Goal: Check status: Check status

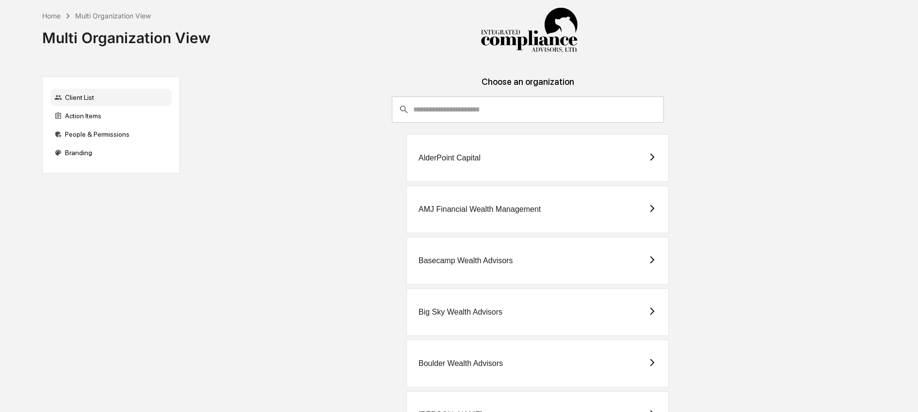
click at [464, 113] on input "consultant-dashboard__filter-organizations-search-bar" at bounding box center [538, 109] width 251 height 26
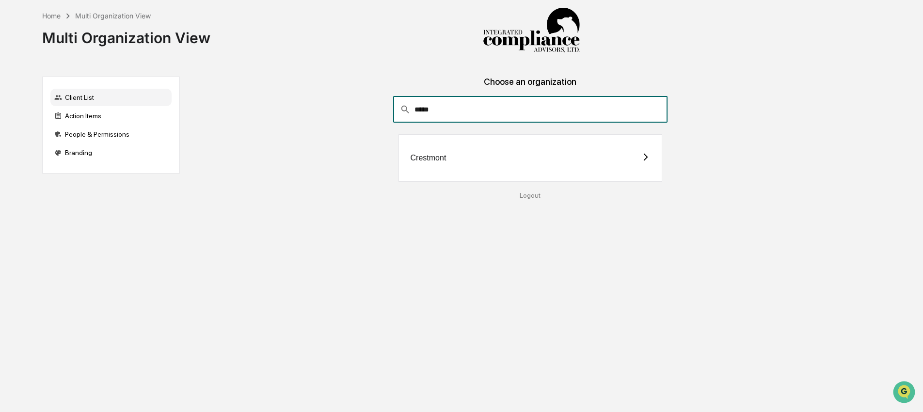
type input "*****"
click at [472, 163] on div "Crestmont" at bounding box center [531, 158] width 264 height 48
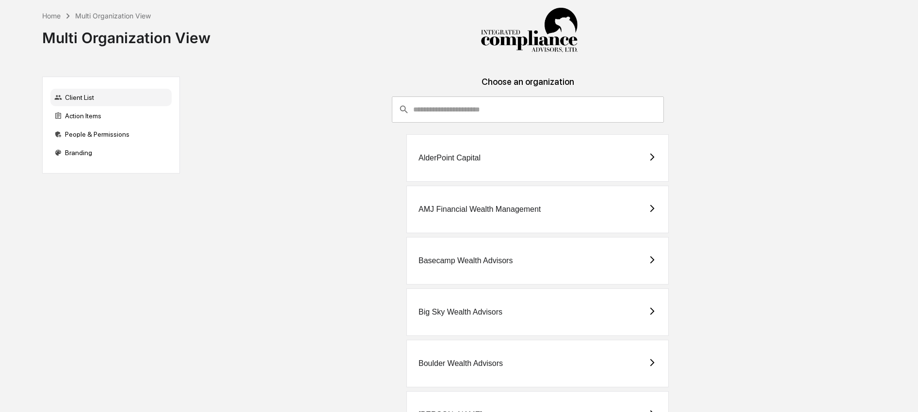
click at [442, 116] on input "consultant-dashboard__filter-organizations-search-bar" at bounding box center [538, 109] width 251 height 26
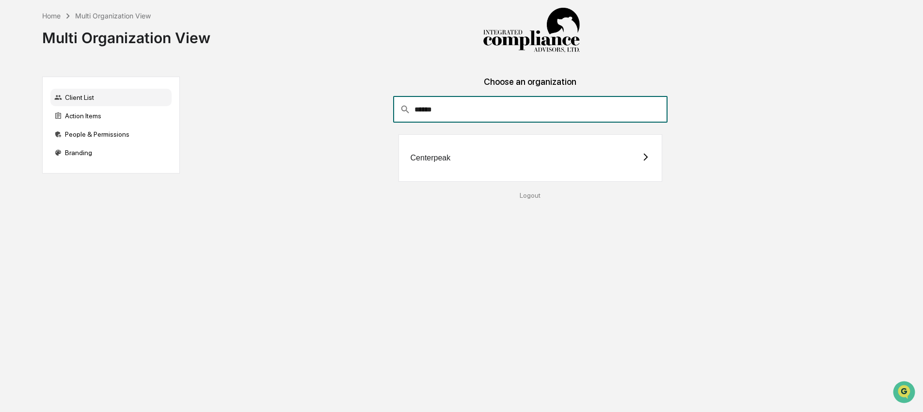
type input "******"
click at [464, 161] on div "Centerpeak" at bounding box center [531, 158] width 264 height 48
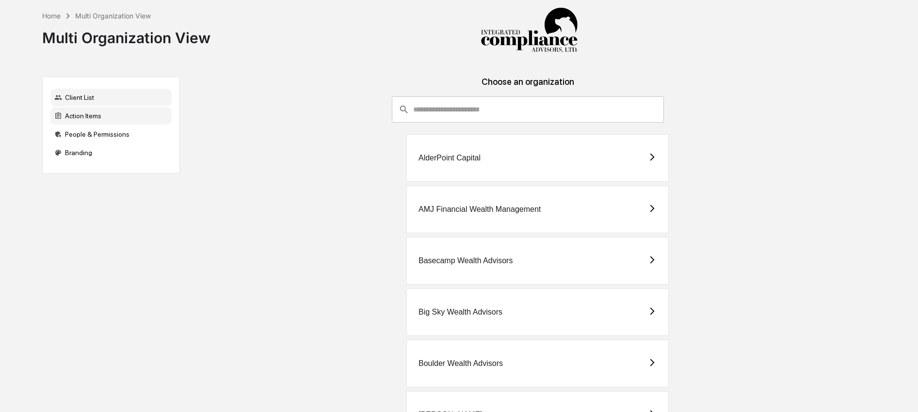
click at [99, 114] on div "Action Items" at bounding box center [110, 115] width 121 height 17
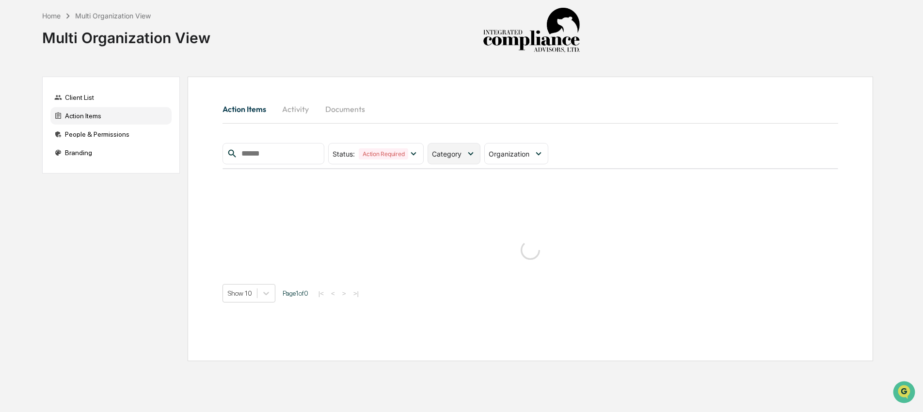
click at [453, 154] on span "Category" at bounding box center [447, 154] width 30 height 8
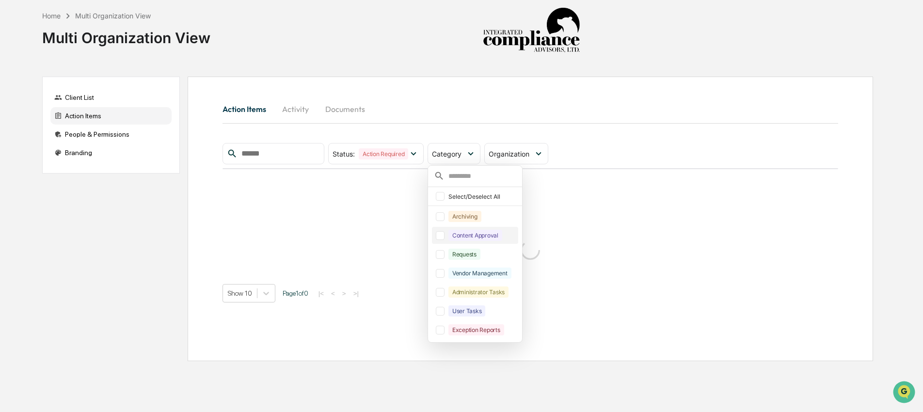
click at [467, 235] on div "Content Approval" at bounding box center [475, 235] width 54 height 11
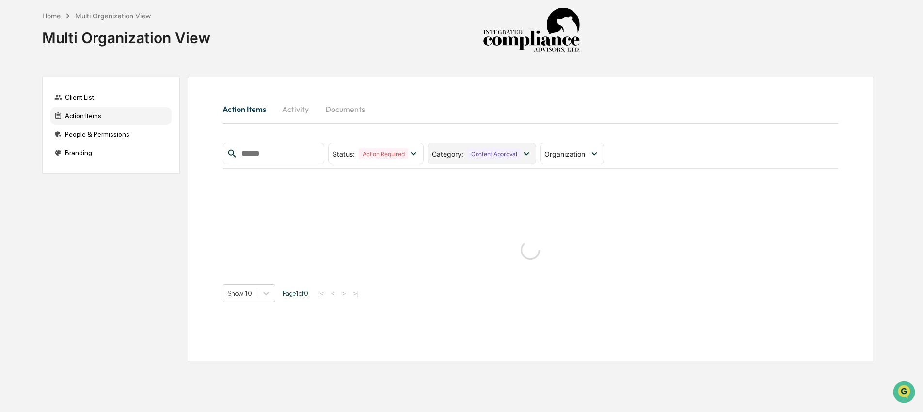
click at [505, 161] on div "Category : Content Approval" at bounding box center [482, 153] width 109 height 21
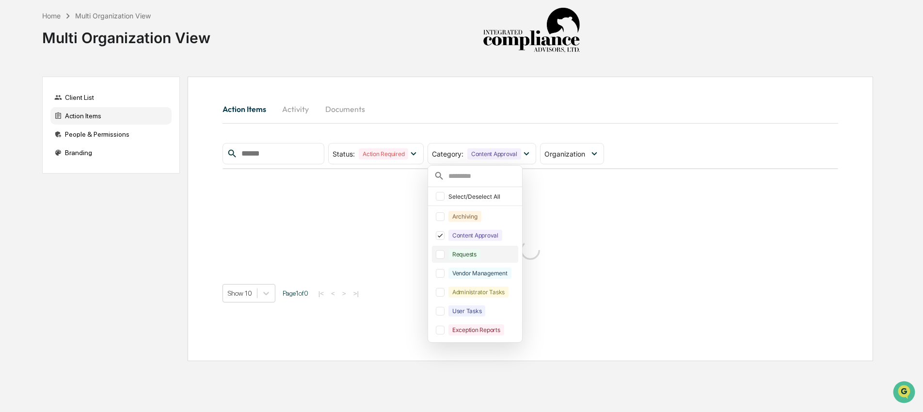
click at [480, 254] on div "Requests" at bounding box center [464, 254] width 32 height 11
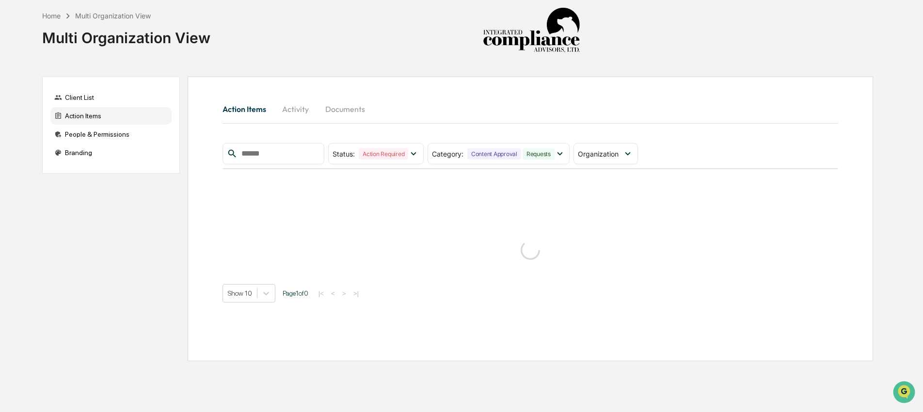
click at [592, 85] on div "Action Items Activity Documents Status : Action Required Select/Deselect All Ac…" at bounding box center [531, 219] width 686 height 285
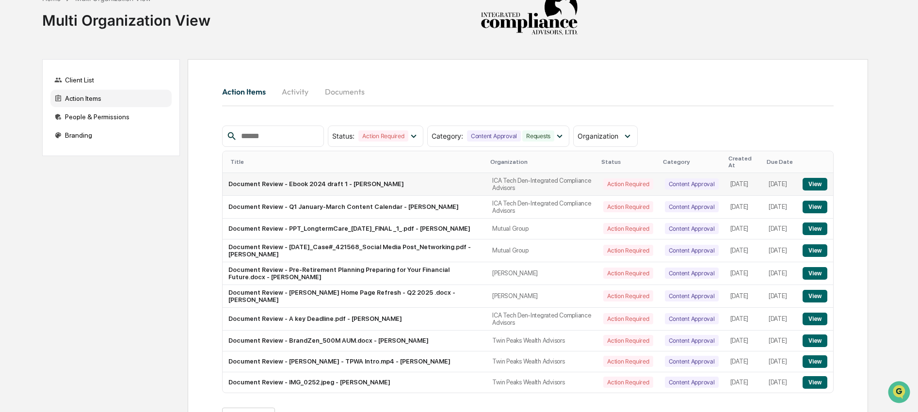
scroll to position [49, 0]
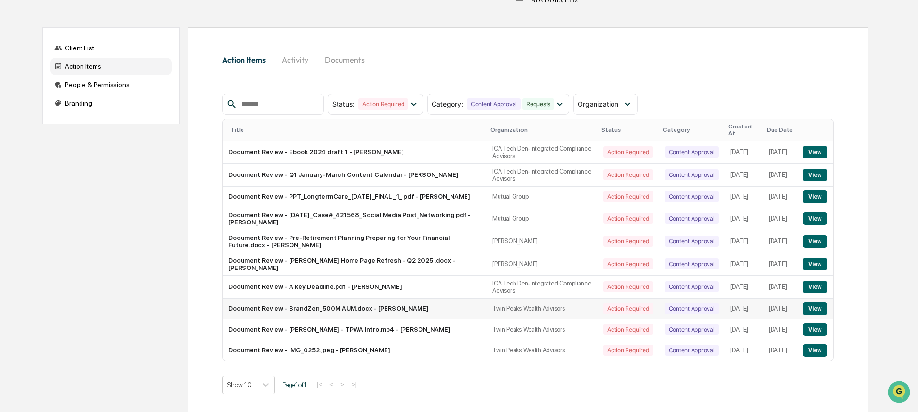
click at [822, 311] on button "View" at bounding box center [814, 309] width 25 height 13
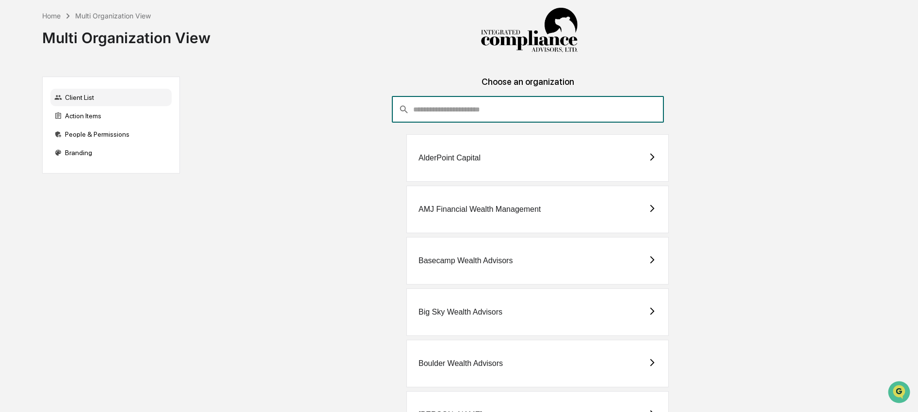
click at [472, 106] on input "consultant-dashboard__filter-organizations-search-bar" at bounding box center [538, 109] width 251 height 26
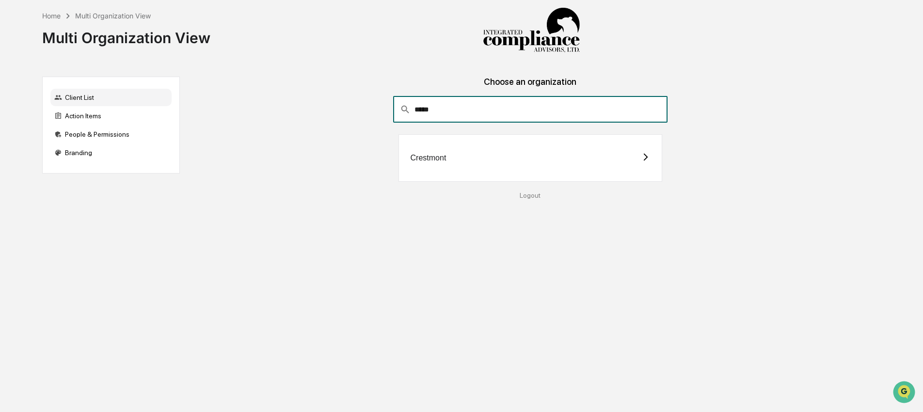
type input "*****"
click at [473, 165] on div "Crestmont" at bounding box center [531, 158] width 264 height 48
